Goal: Information Seeking & Learning: Learn about a topic

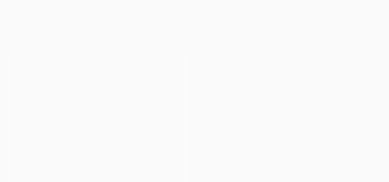
click at [124, 87] on ul at bounding box center [97, 122] width 195 height 157
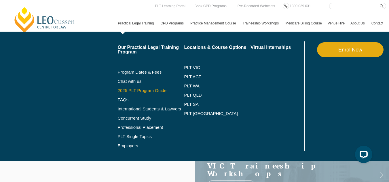
click at [118, 93] on link "2025 PLT Program Guide" at bounding box center [144, 90] width 52 height 5
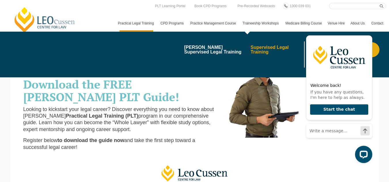
click at [250, 54] on link "Supervised Legal Training" at bounding box center [276, 49] width 52 height 9
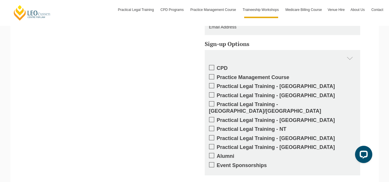
scroll to position [760, 0]
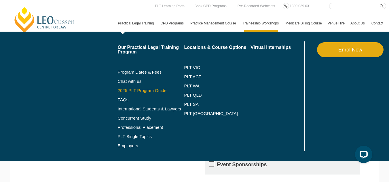
click at [118, 93] on link "2025 PLT Program Guide" at bounding box center [144, 90] width 52 height 5
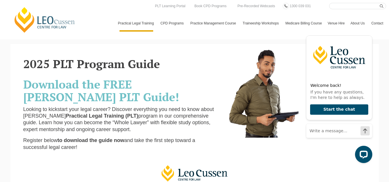
click at [212, 66] on h1 "2025 PLT Program Guide" at bounding box center [121, 64] width 196 height 13
